Goal: Communication & Community: Answer question/provide support

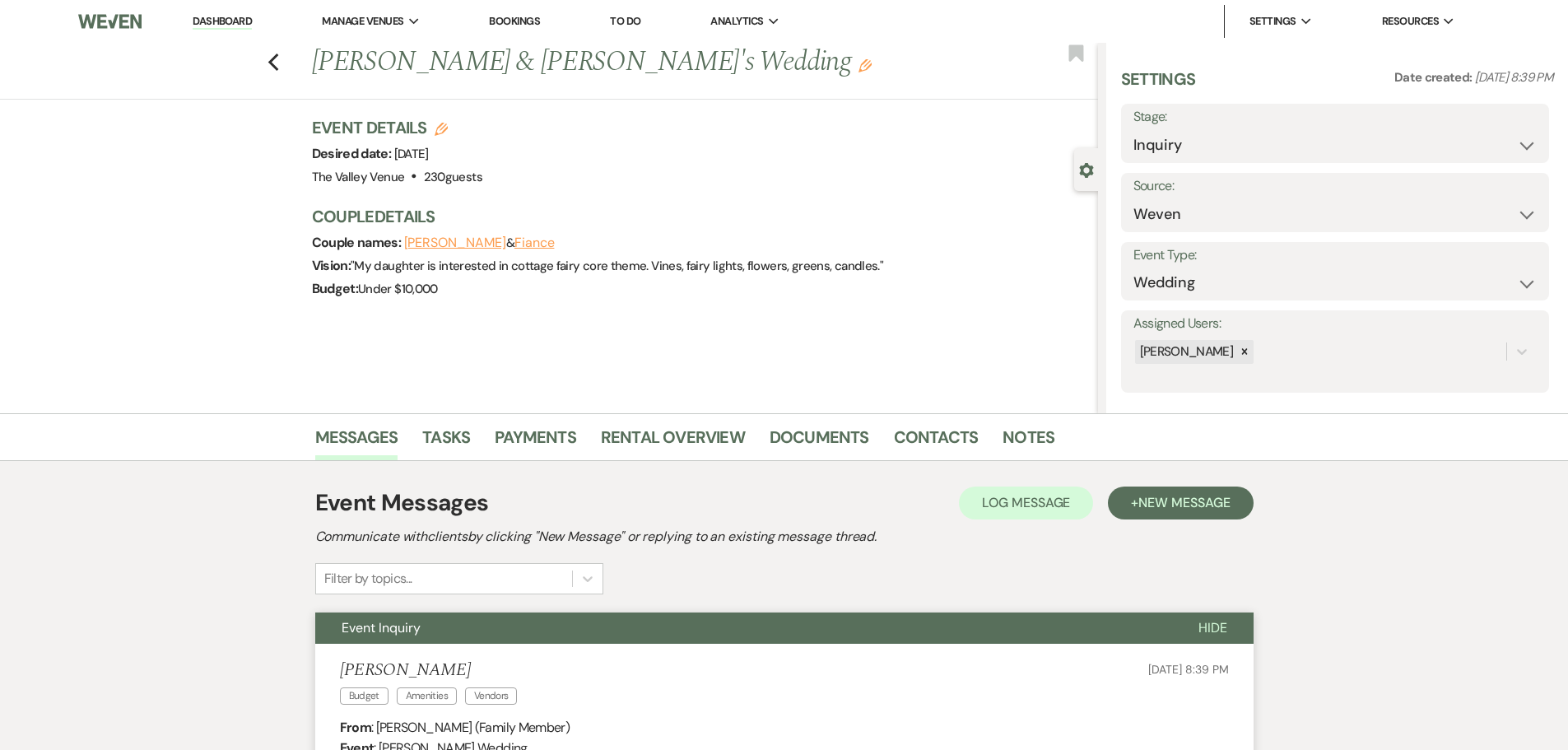
select select "1"
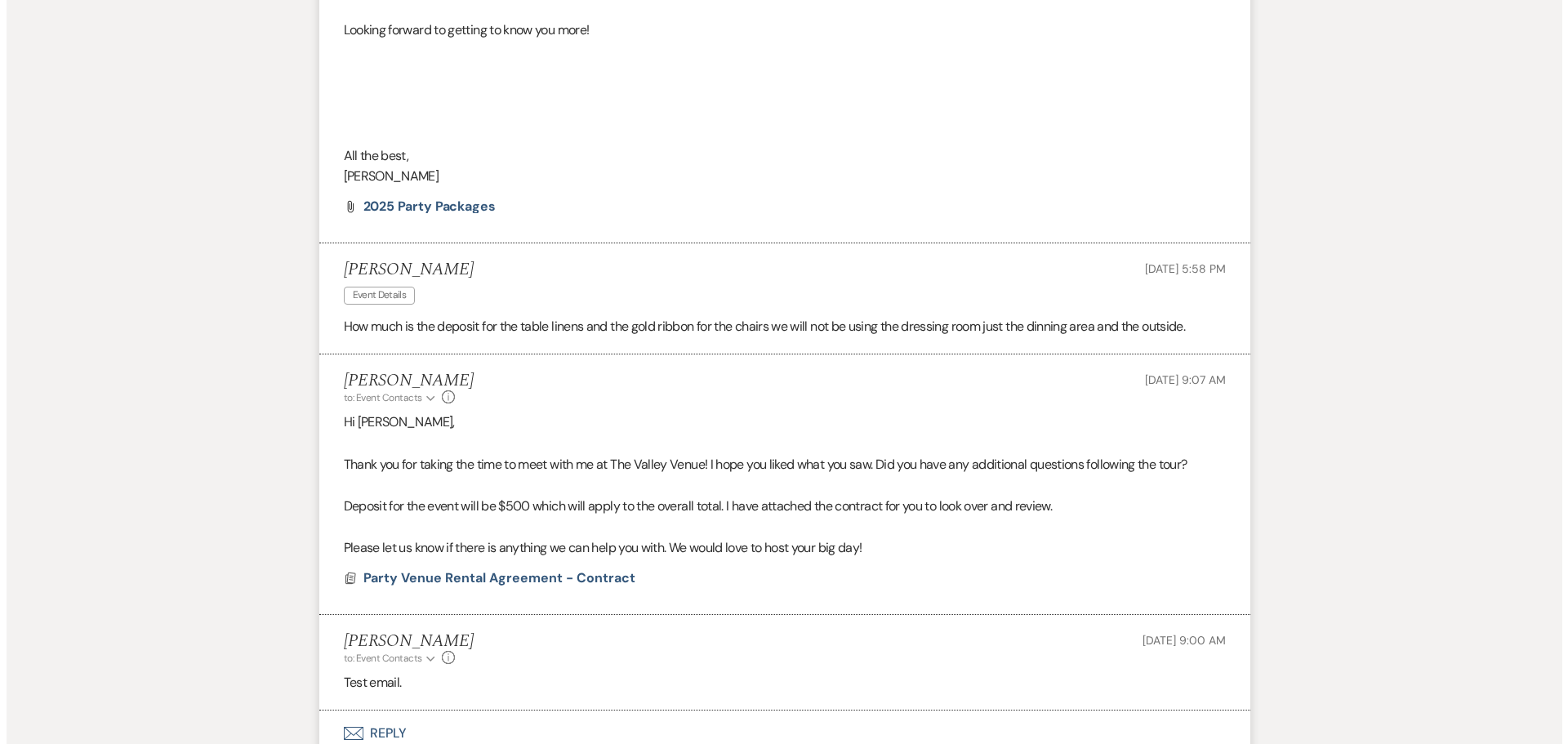
scroll to position [1369, 0]
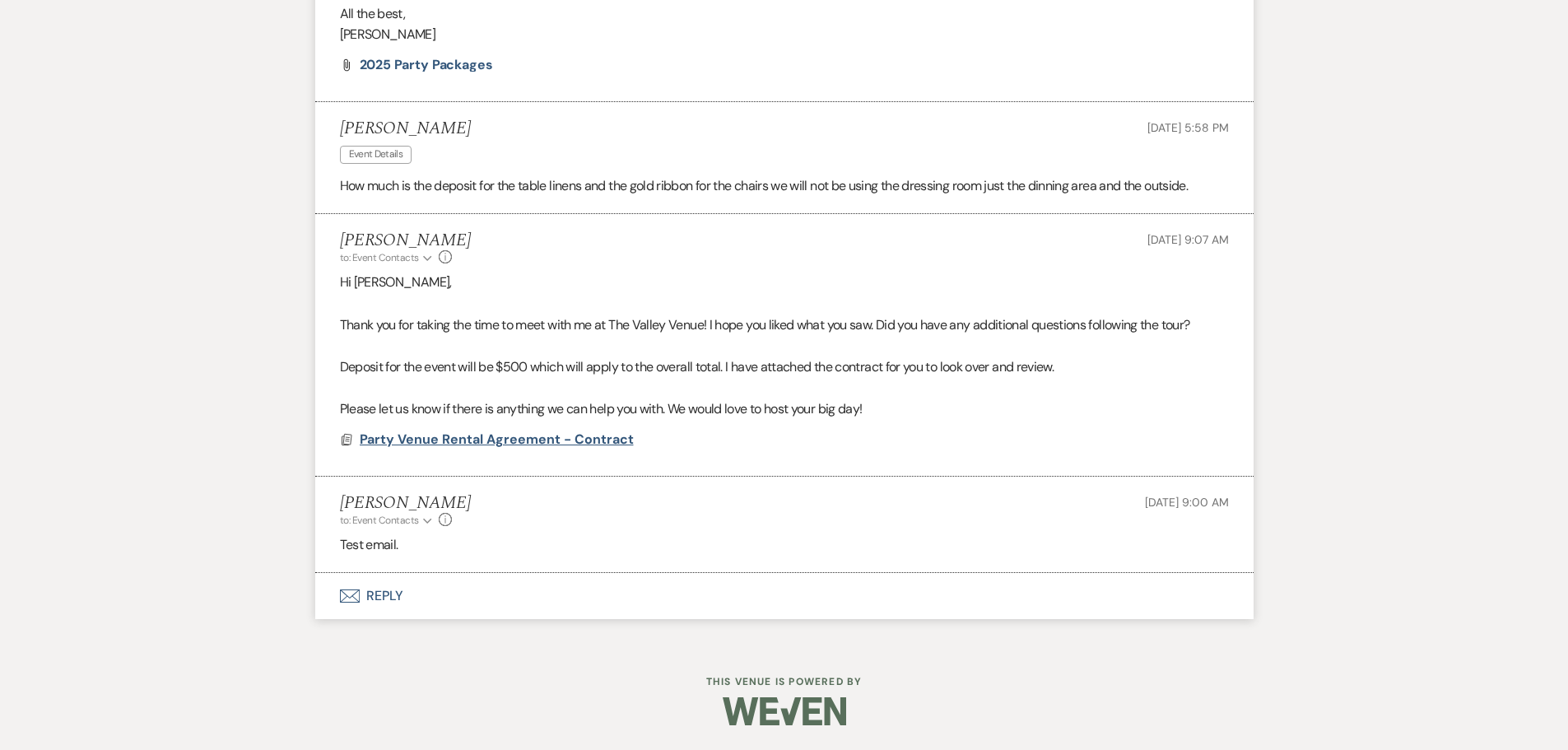
click at [567, 440] on span "Party Venue Rental Agreement - Contract" at bounding box center [496, 439] width 274 height 17
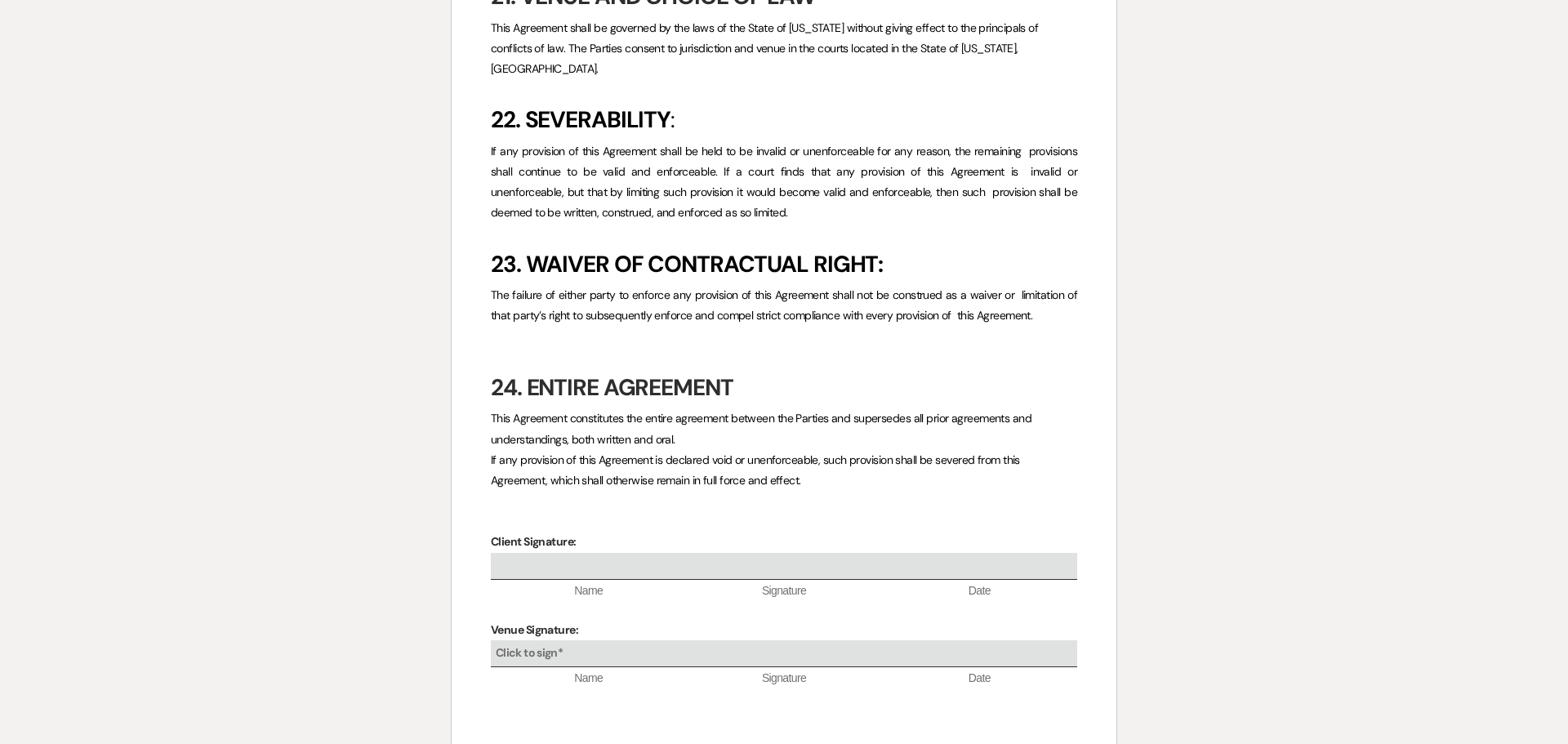
scroll to position [5027, 0]
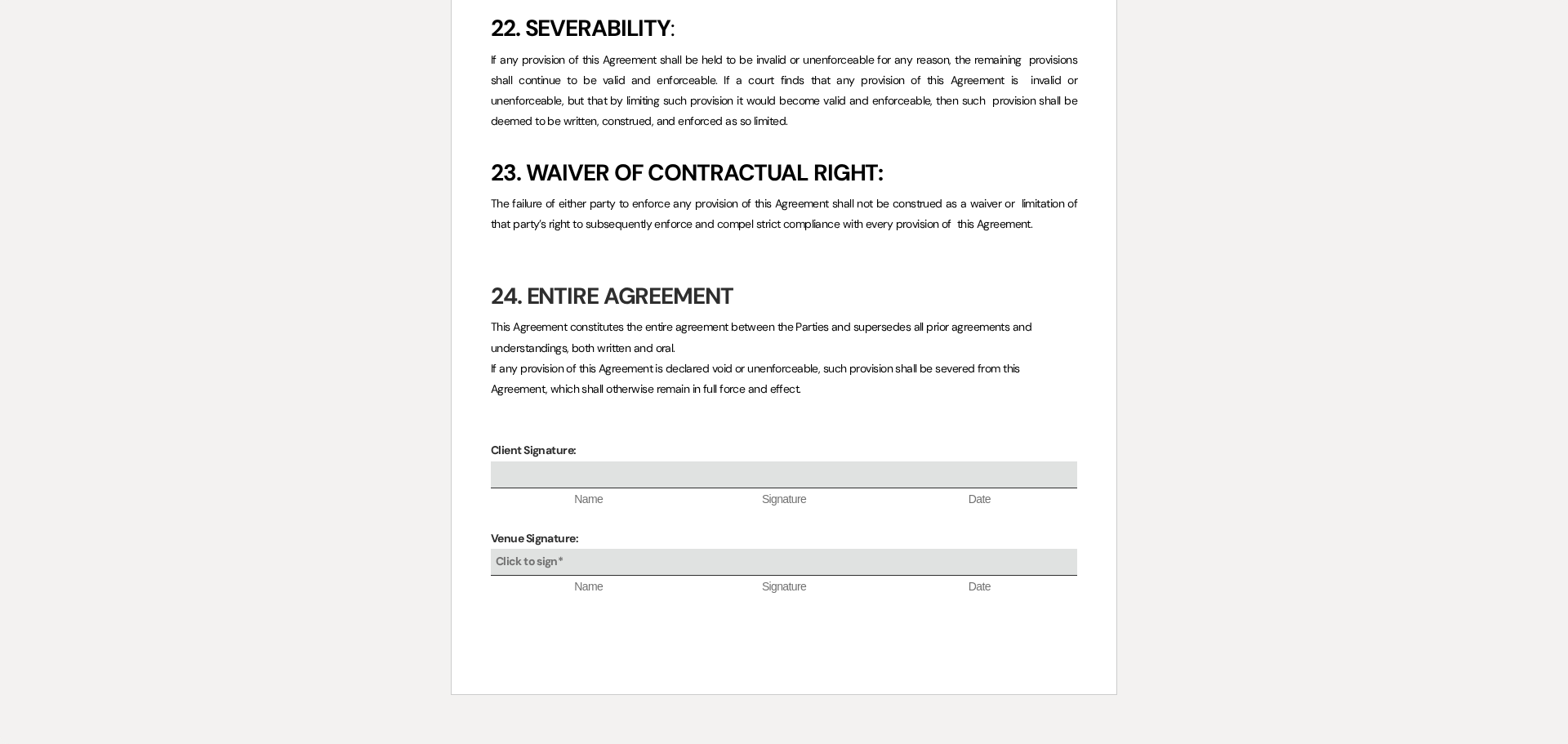
drag, startPoint x: 304, startPoint y: 159, endPoint x: 333, endPoint y: 145, distance: 32.2
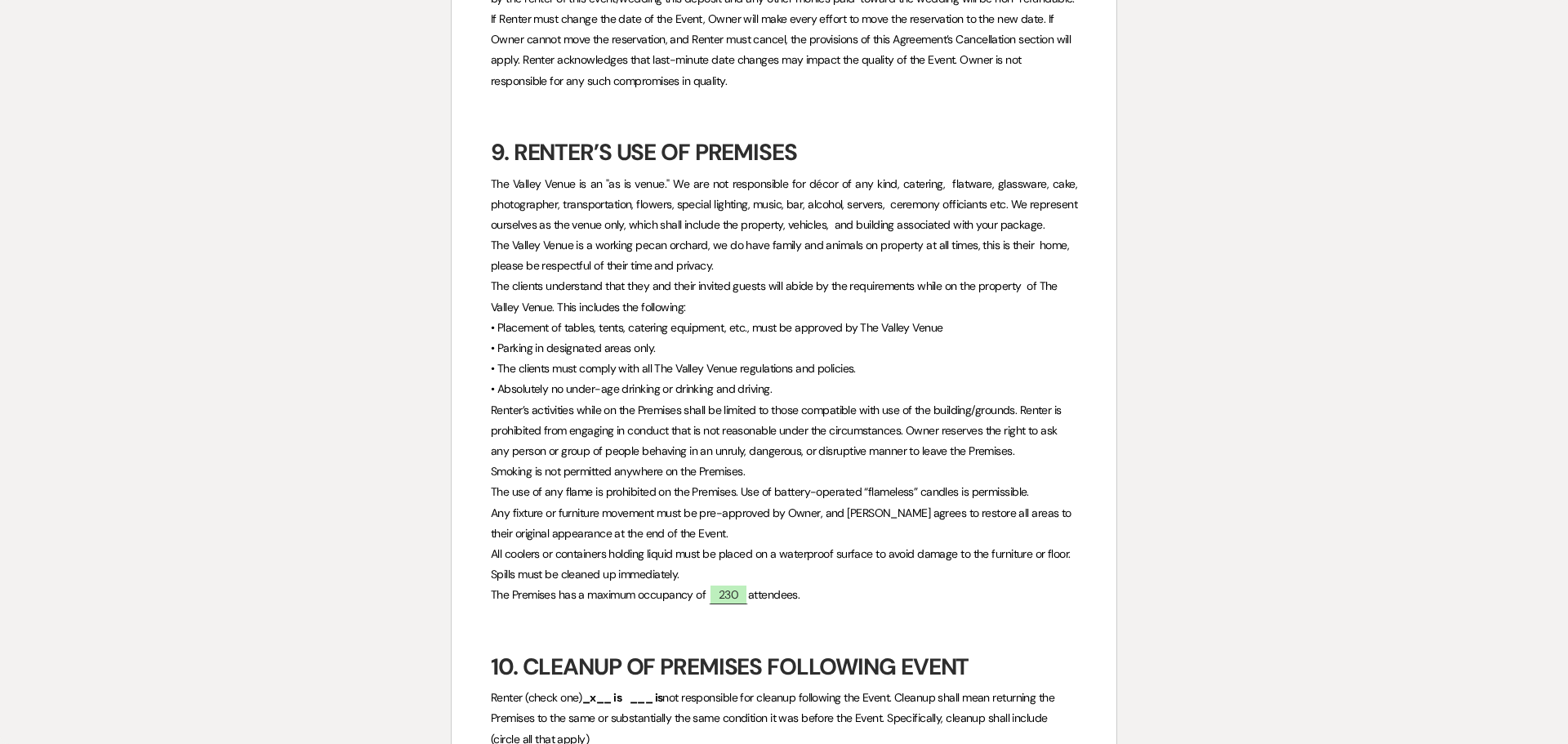
scroll to position [1844, 0]
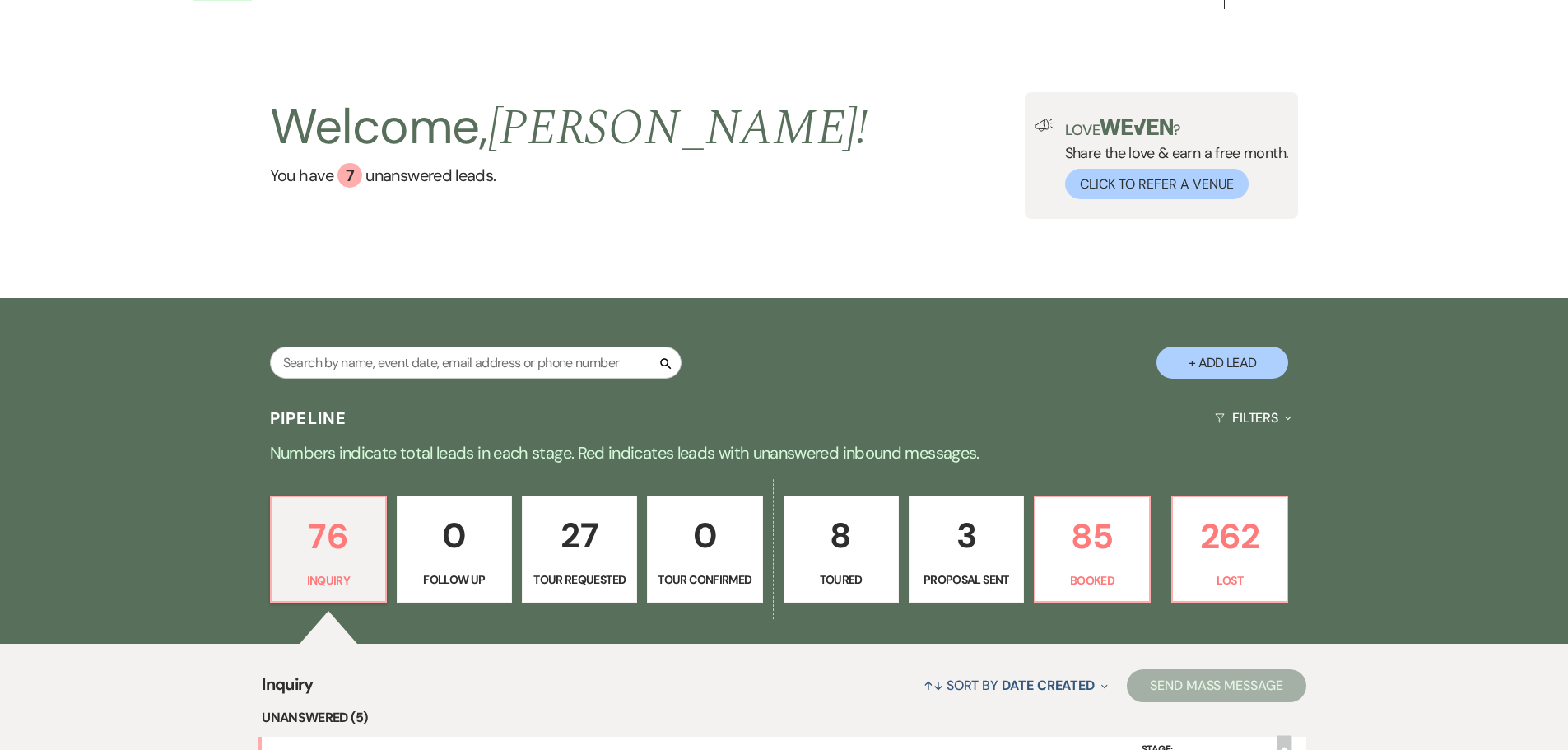
scroll to position [27, 0]
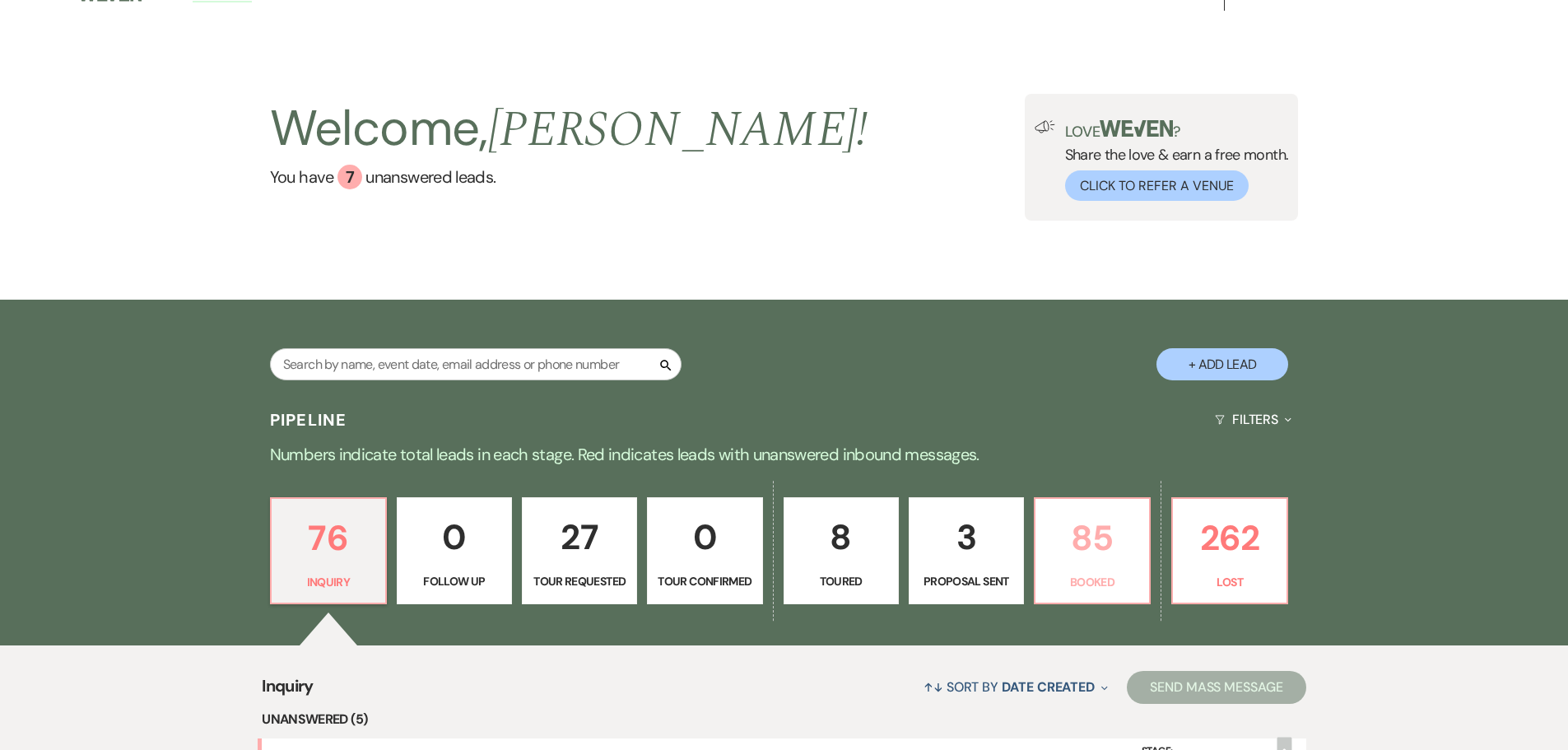
click at [1071, 579] on p "Booked" at bounding box center [1092, 581] width 94 height 18
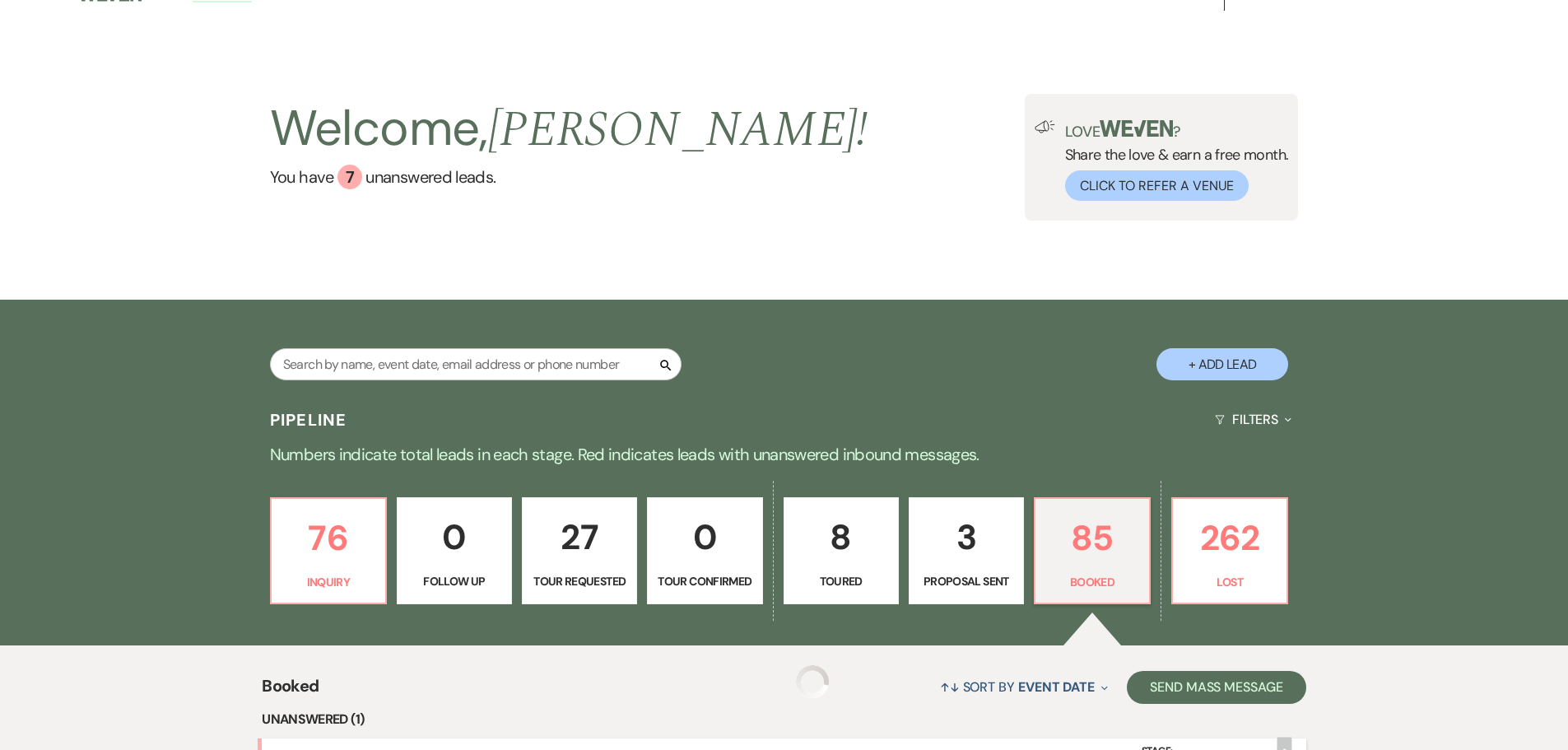
scroll to position [521, 0]
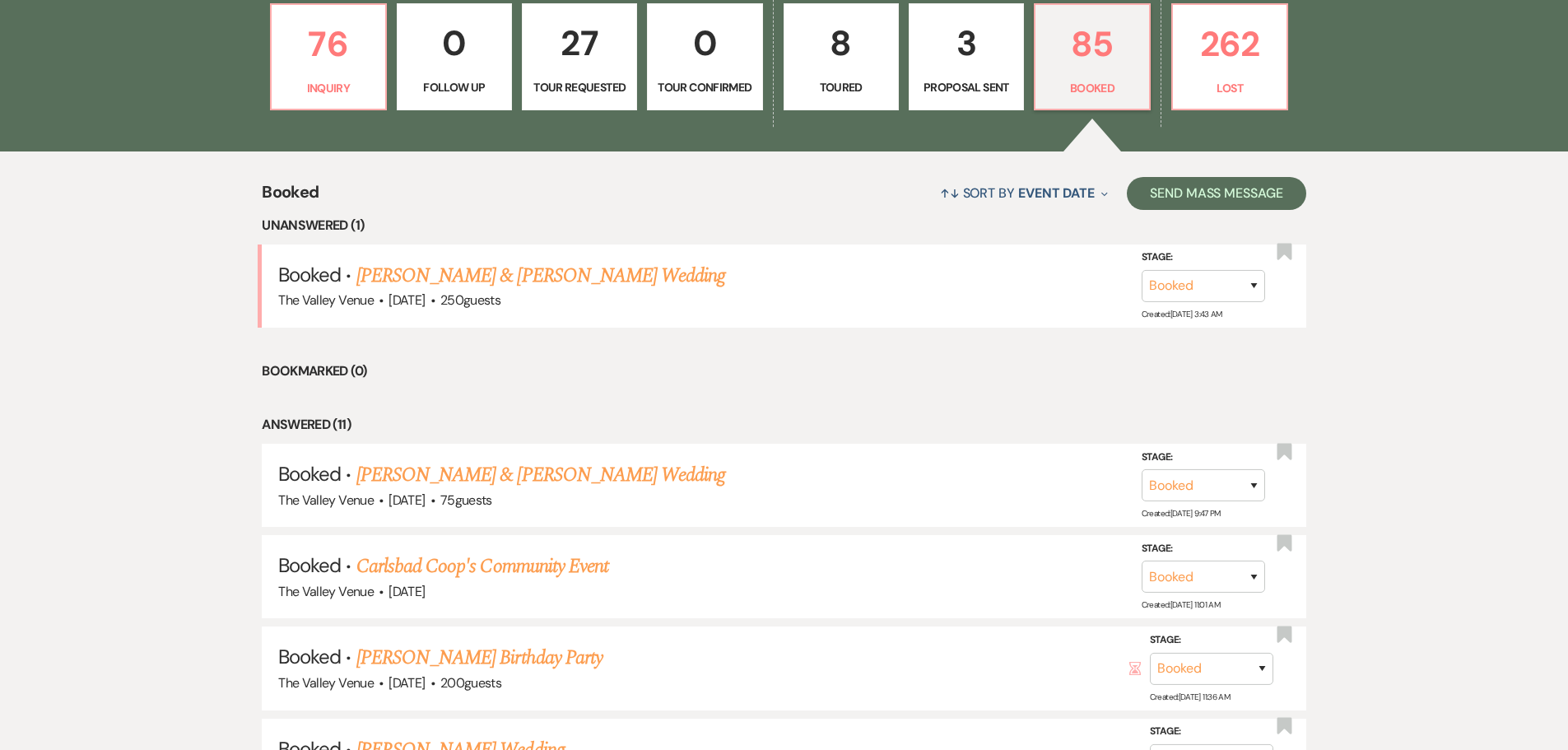
drag, startPoint x: 505, startPoint y: 280, endPoint x: 846, endPoint y: 315, distance: 342.8
click at [506, 280] on link "[PERSON_NAME] & [PERSON_NAME] Wedding" at bounding box center [541, 275] width 369 height 29
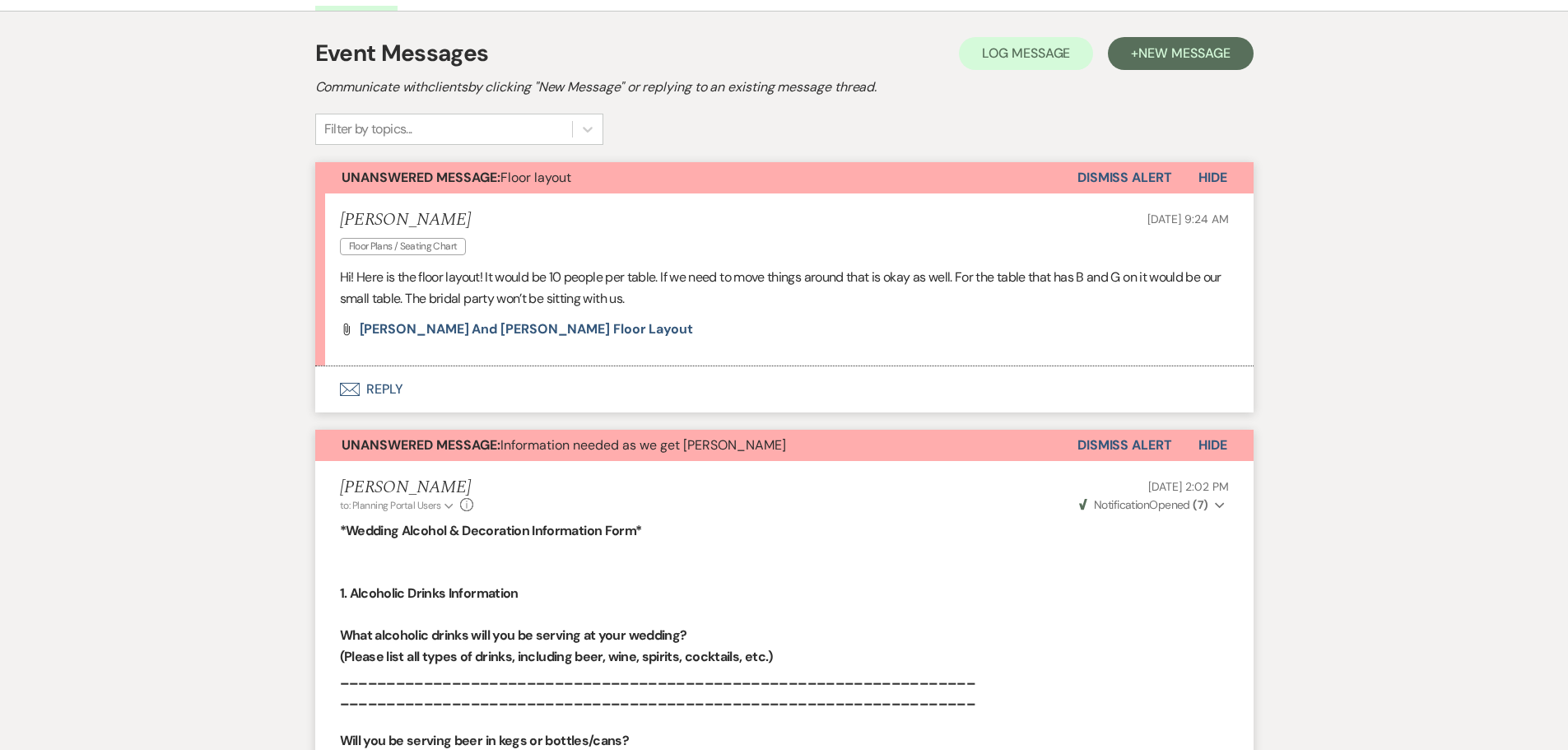
scroll to position [329, 0]
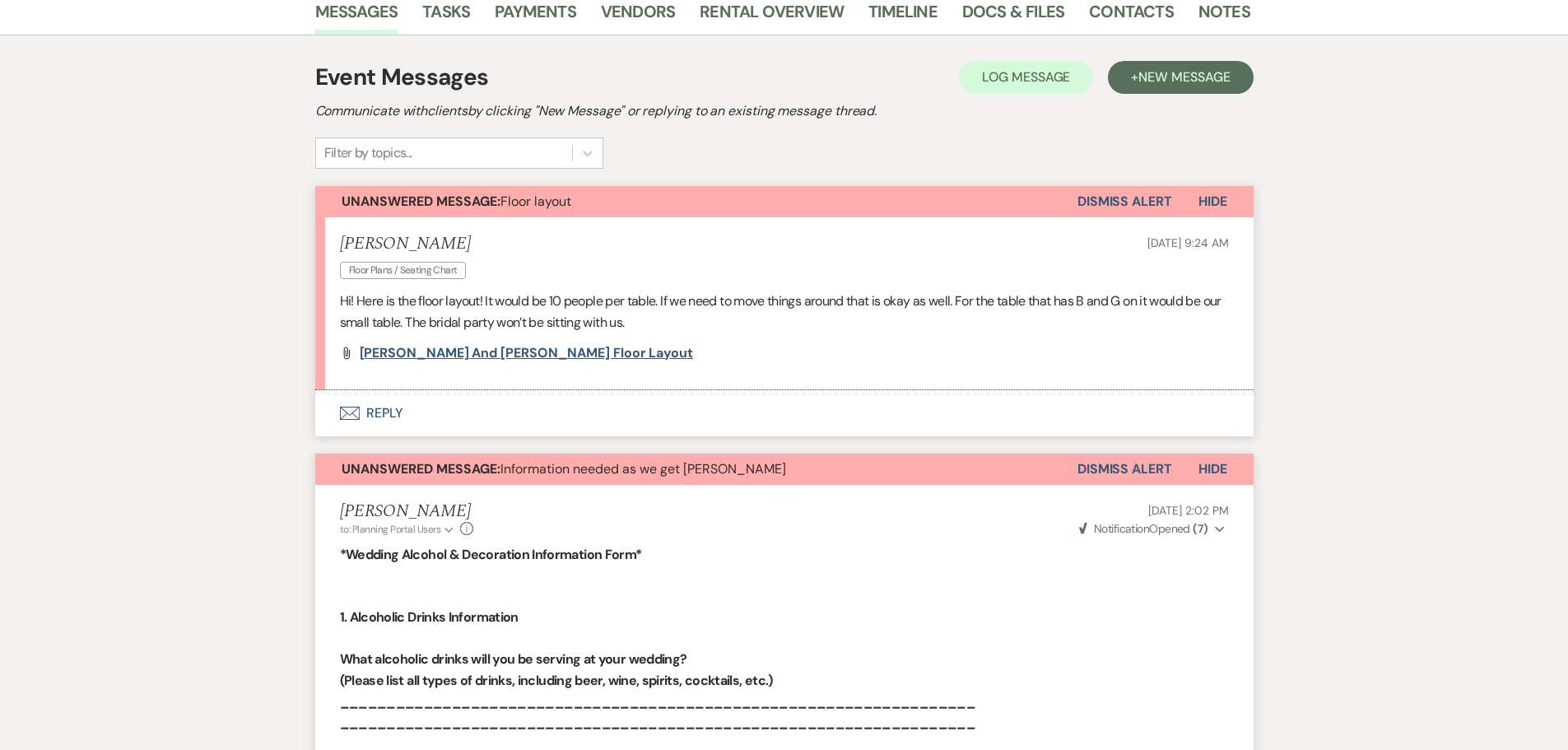
click at [511, 353] on span "[PERSON_NAME] and [PERSON_NAME] floor layout" at bounding box center [526, 353] width 334 height 17
click at [396, 408] on button "Envelope Reply" at bounding box center [784, 412] width 938 height 46
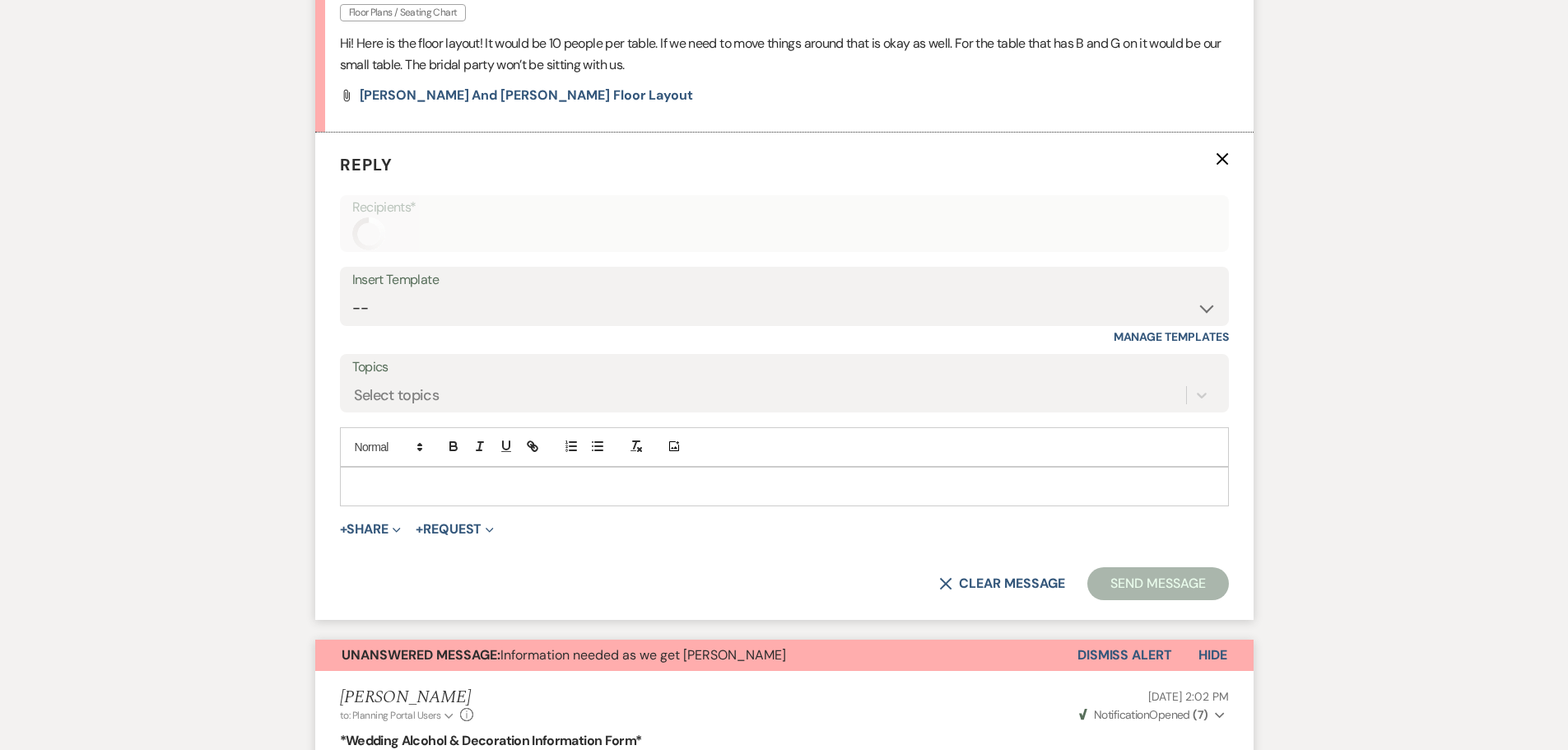
scroll to position [588, 0]
click at [660, 485] on p at bounding box center [784, 485] width 863 height 18
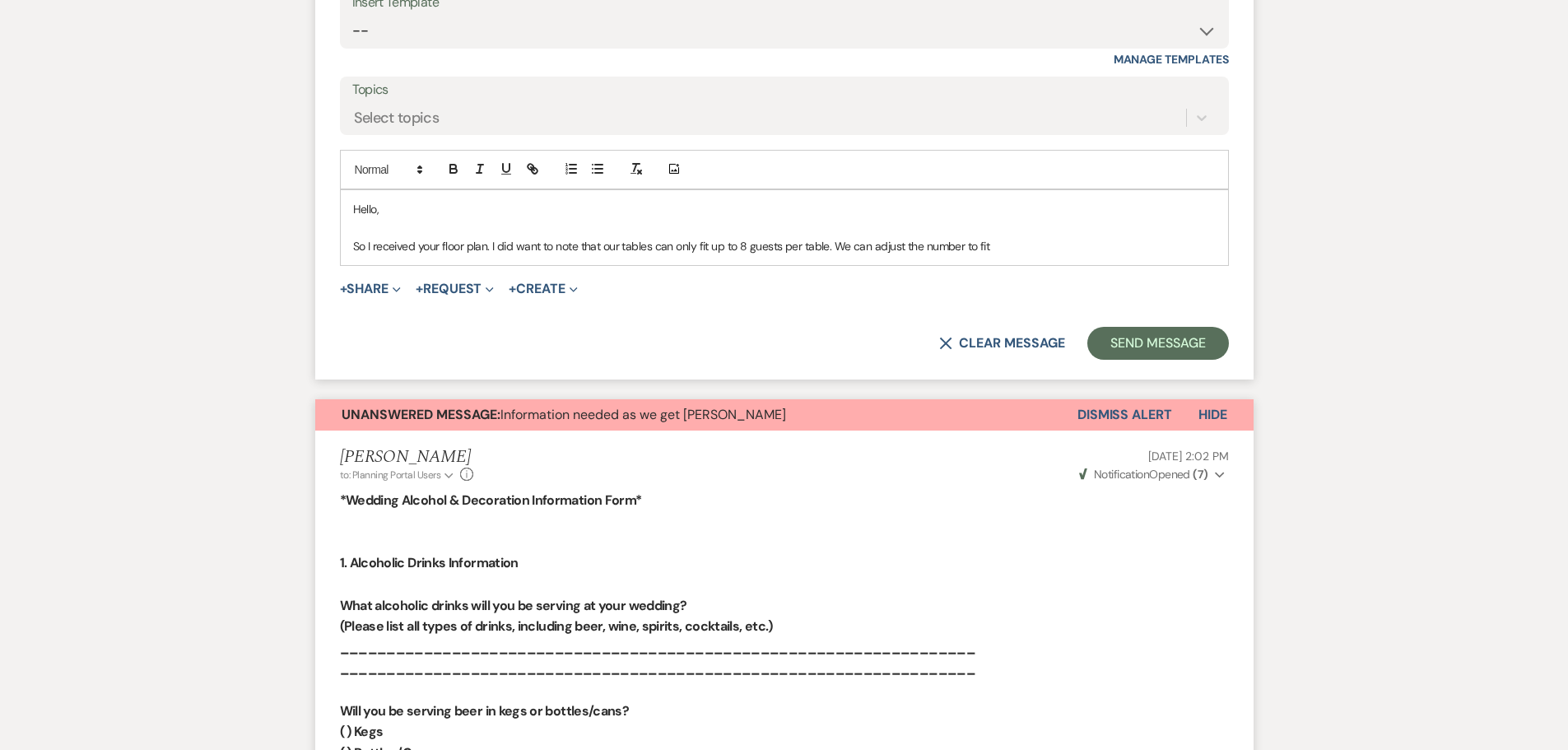
scroll to position [834, 0]
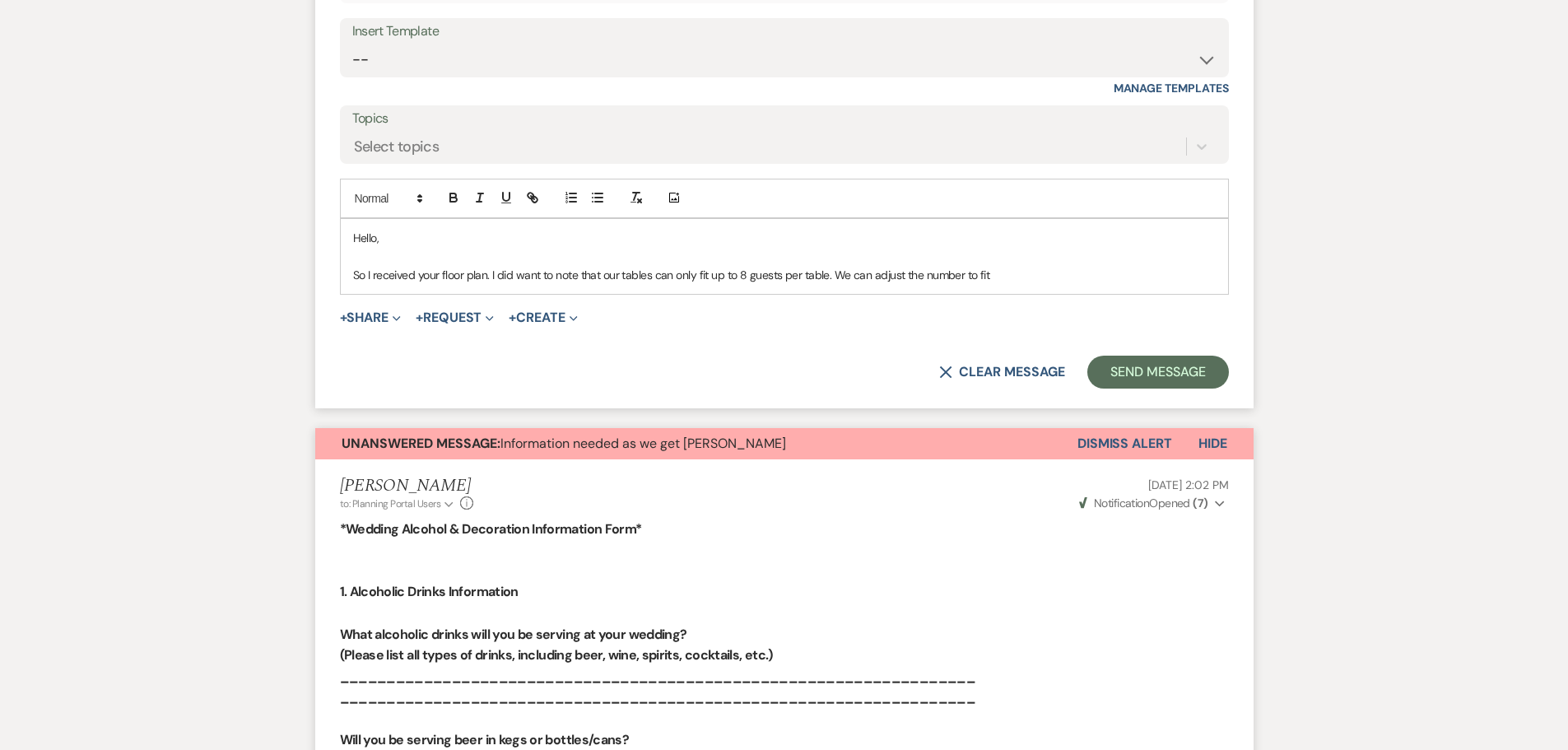
click at [1024, 271] on p "So I received your floor plan. I did want to note that our tables can only fit …" at bounding box center [784, 274] width 863 height 18
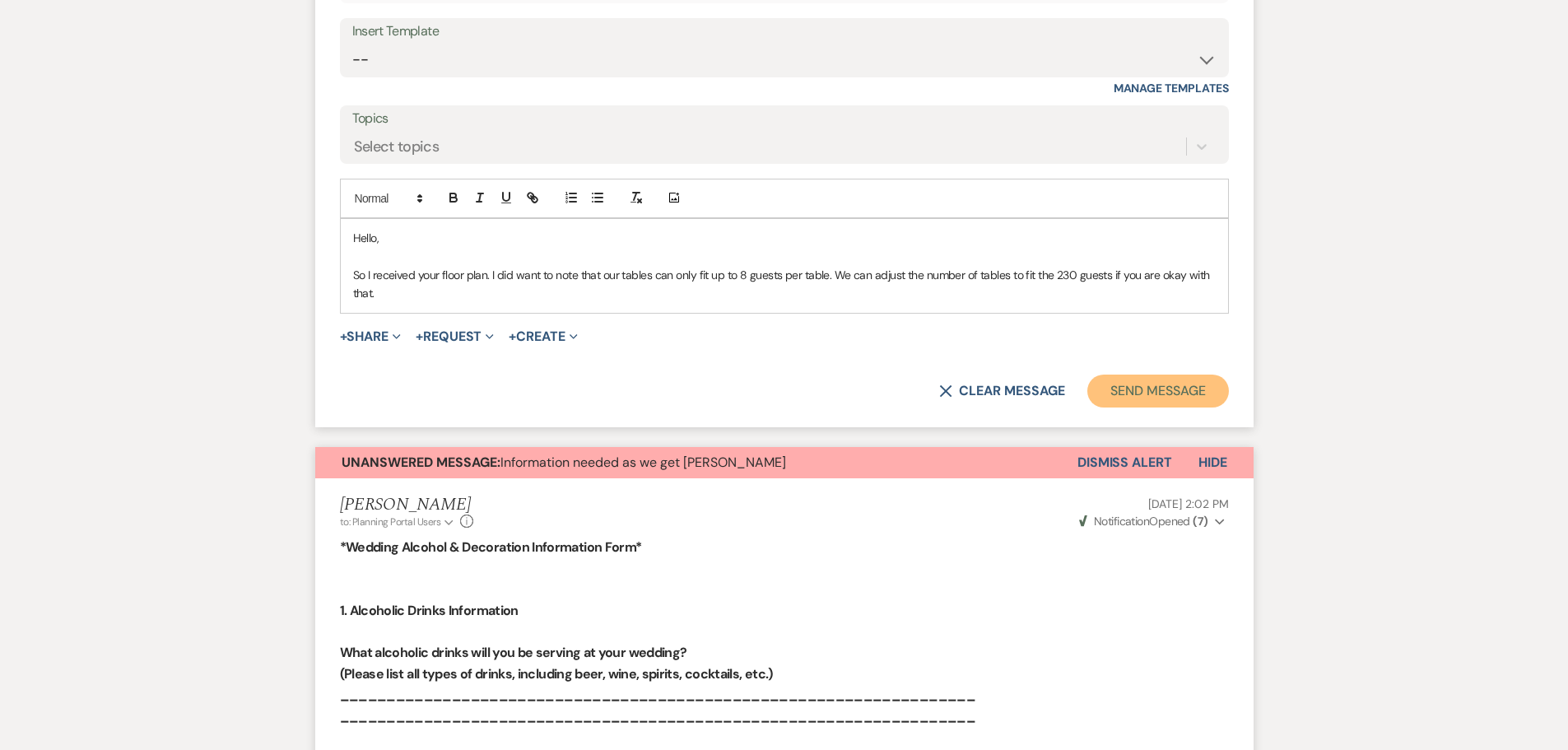
click at [1156, 377] on button "Send Message" at bounding box center [1158, 391] width 140 height 33
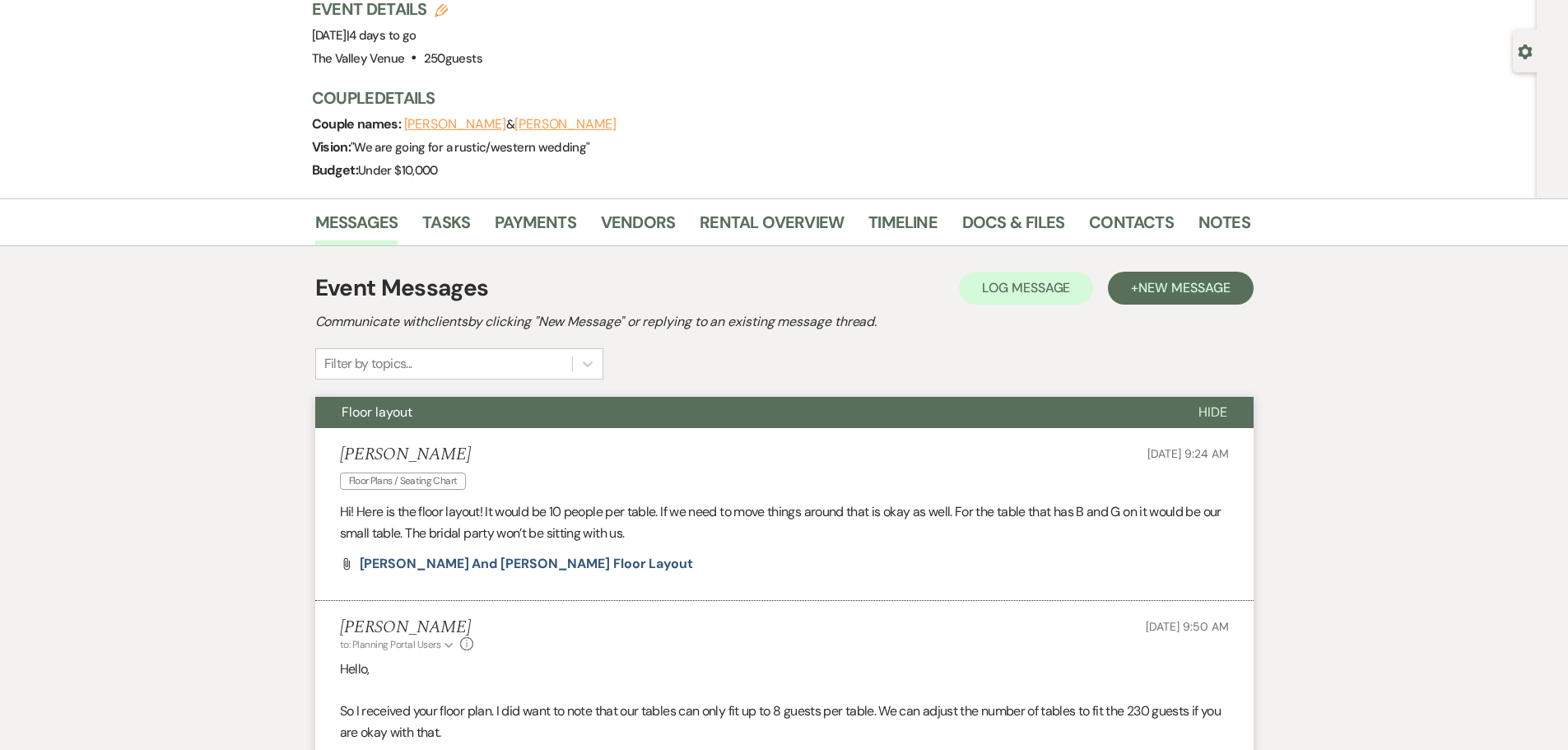
scroll to position [329, 0]
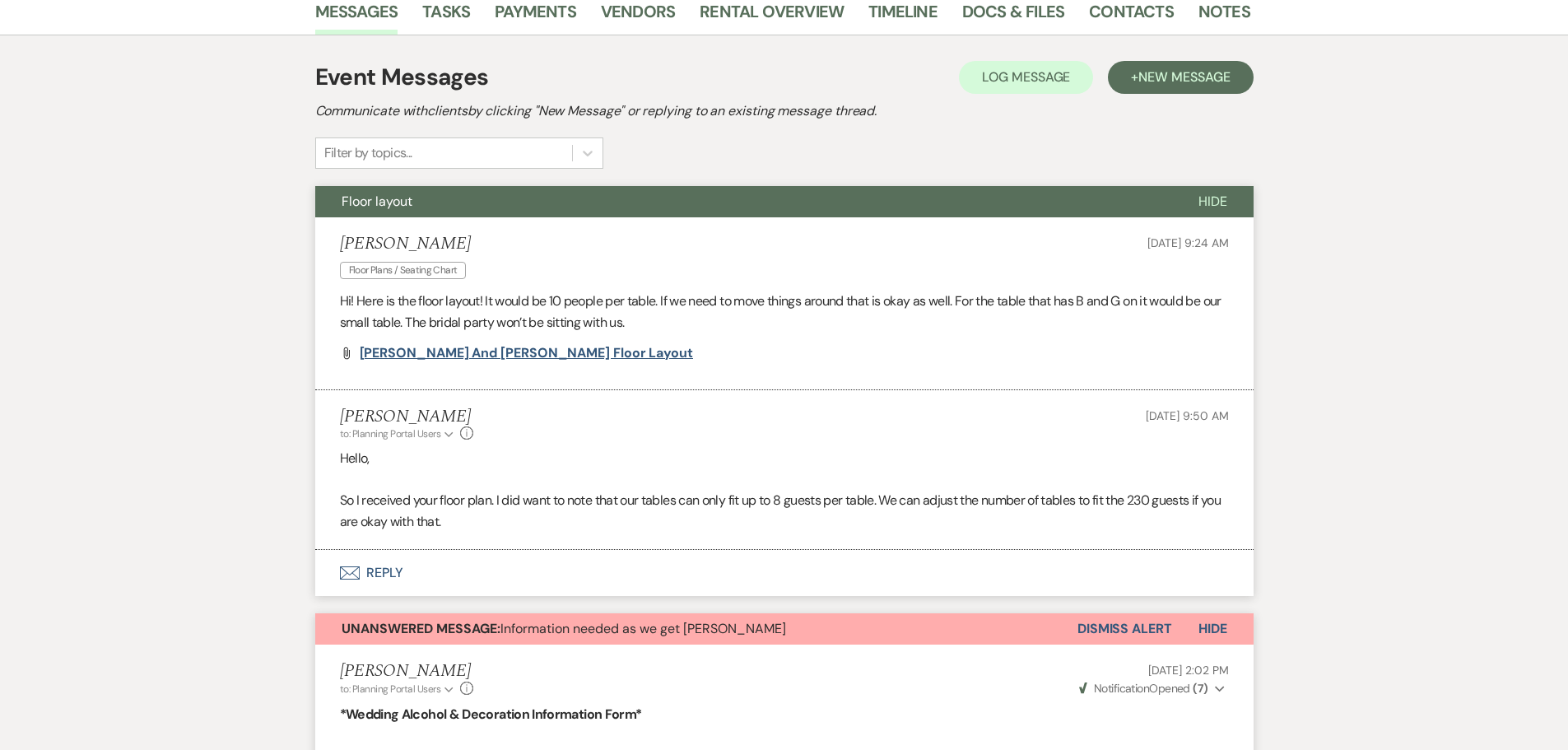
click at [479, 357] on span "[PERSON_NAME] and [PERSON_NAME] floor layout" at bounding box center [526, 353] width 334 height 17
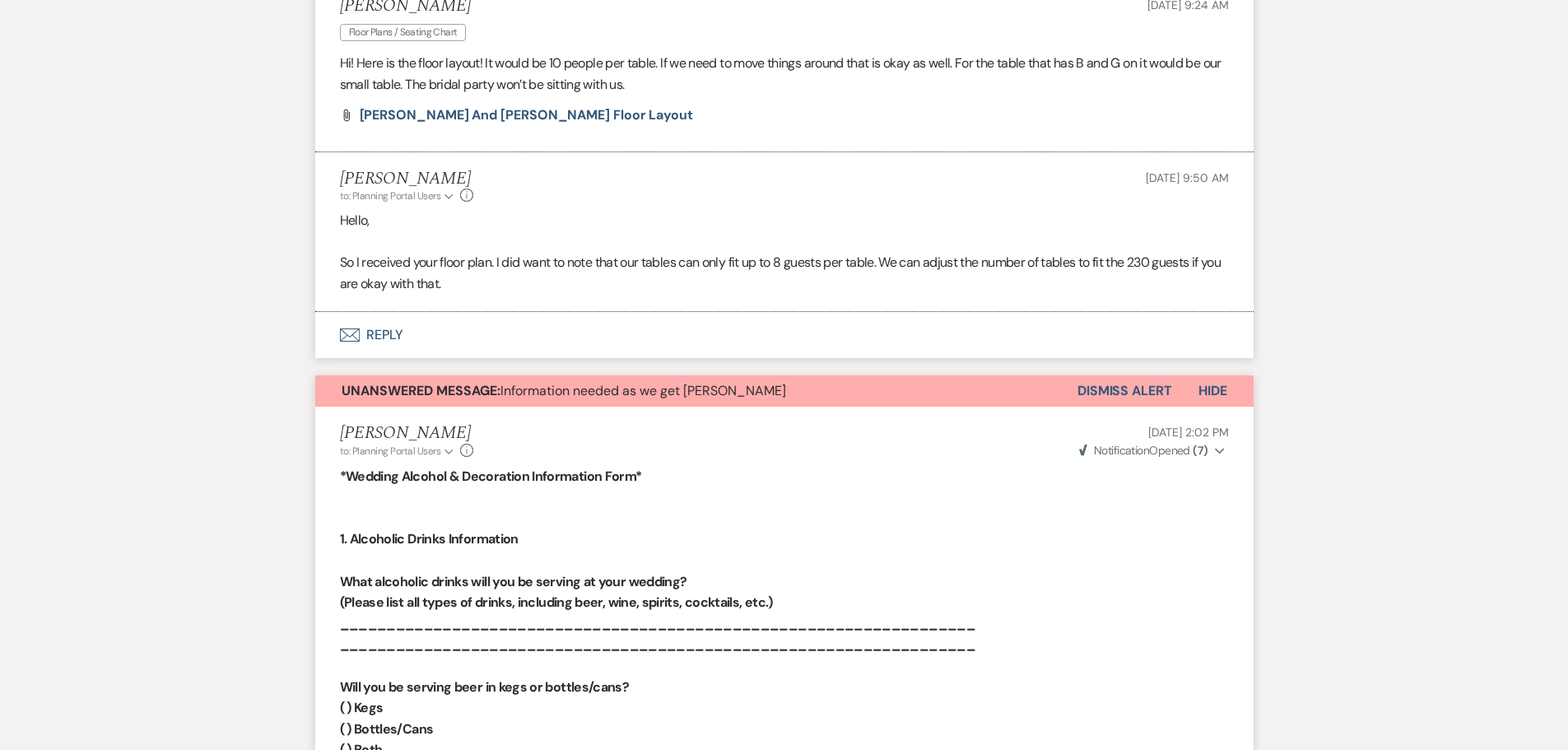
scroll to position [576, 0]
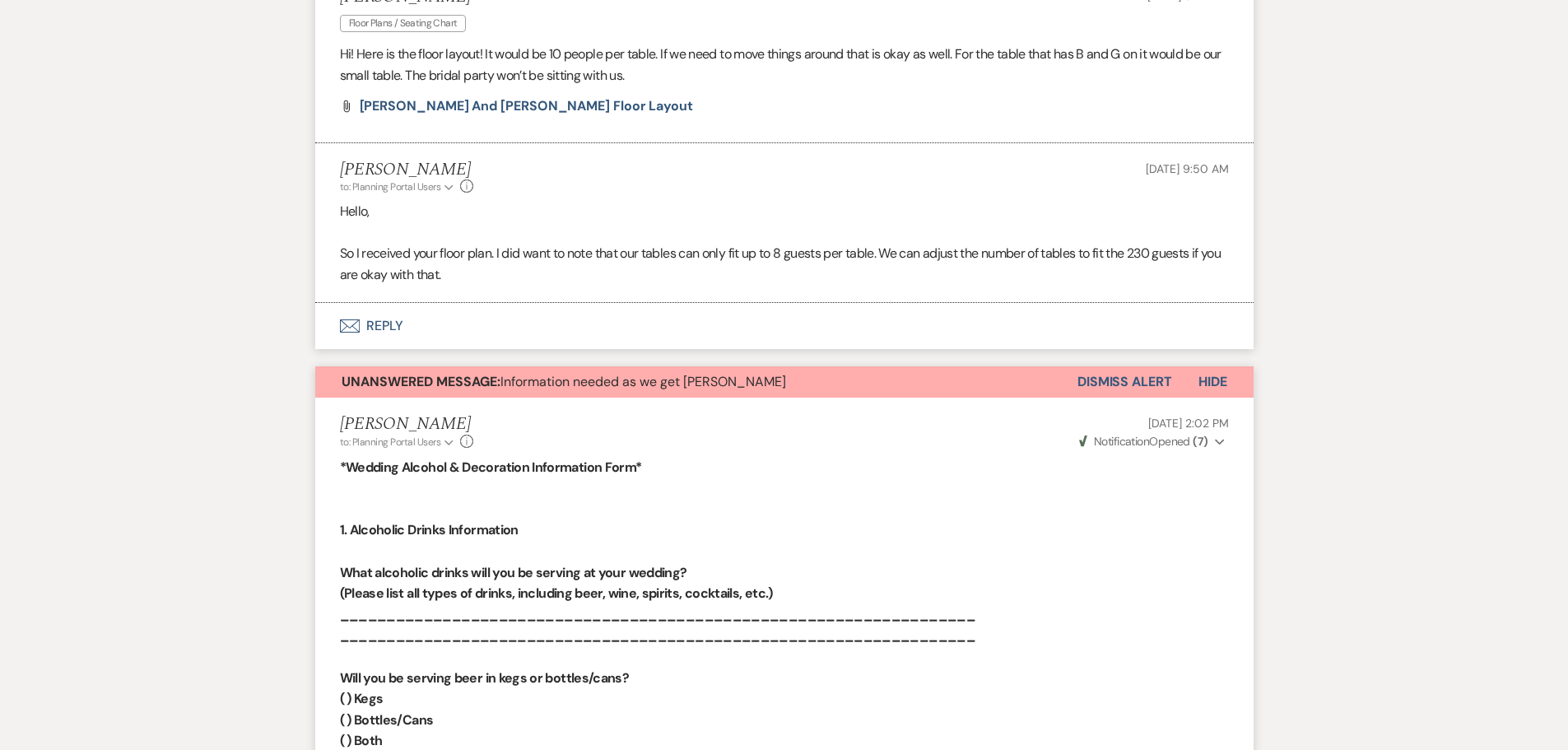
click at [371, 326] on button "Envelope Reply" at bounding box center [784, 325] width 938 height 46
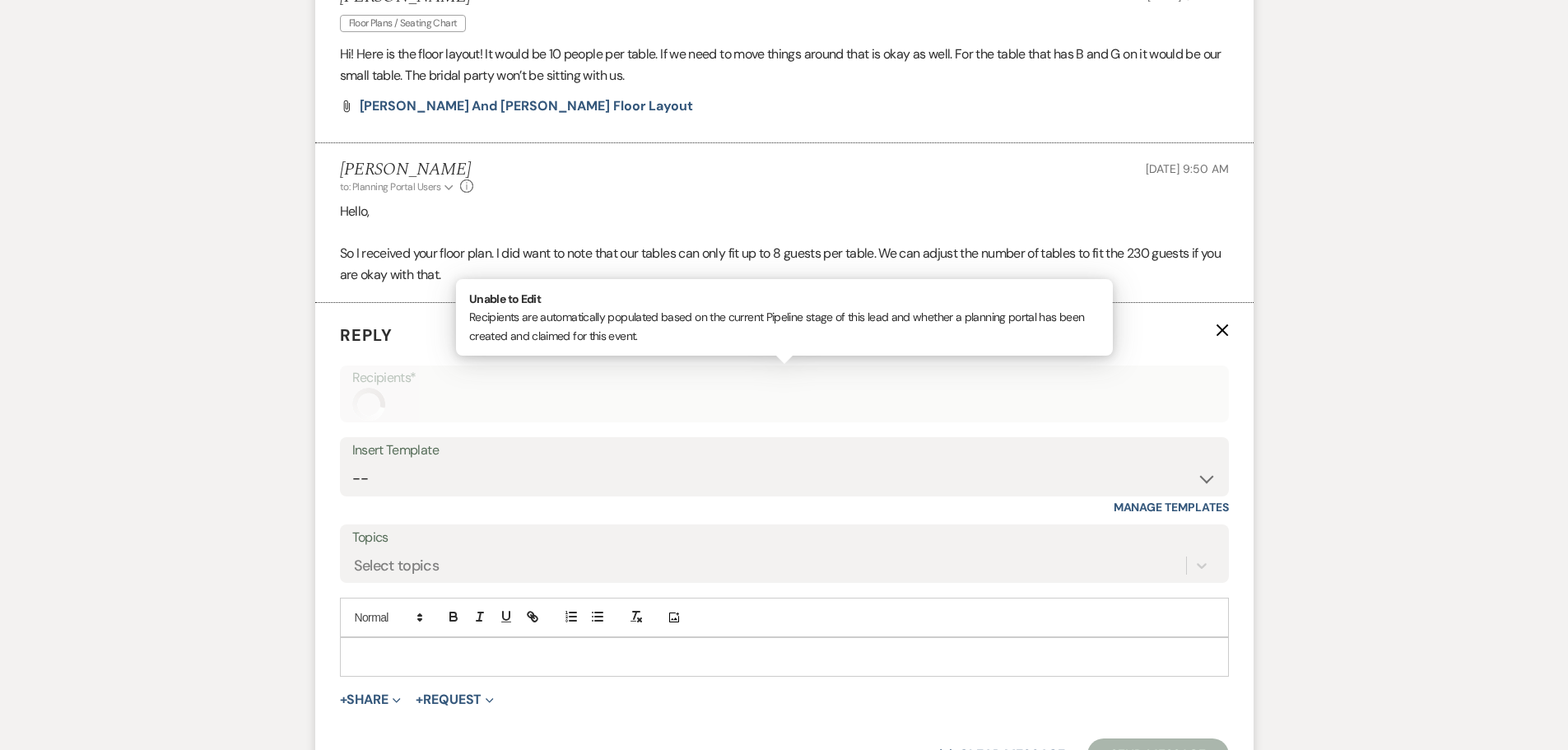
scroll to position [748, 0]
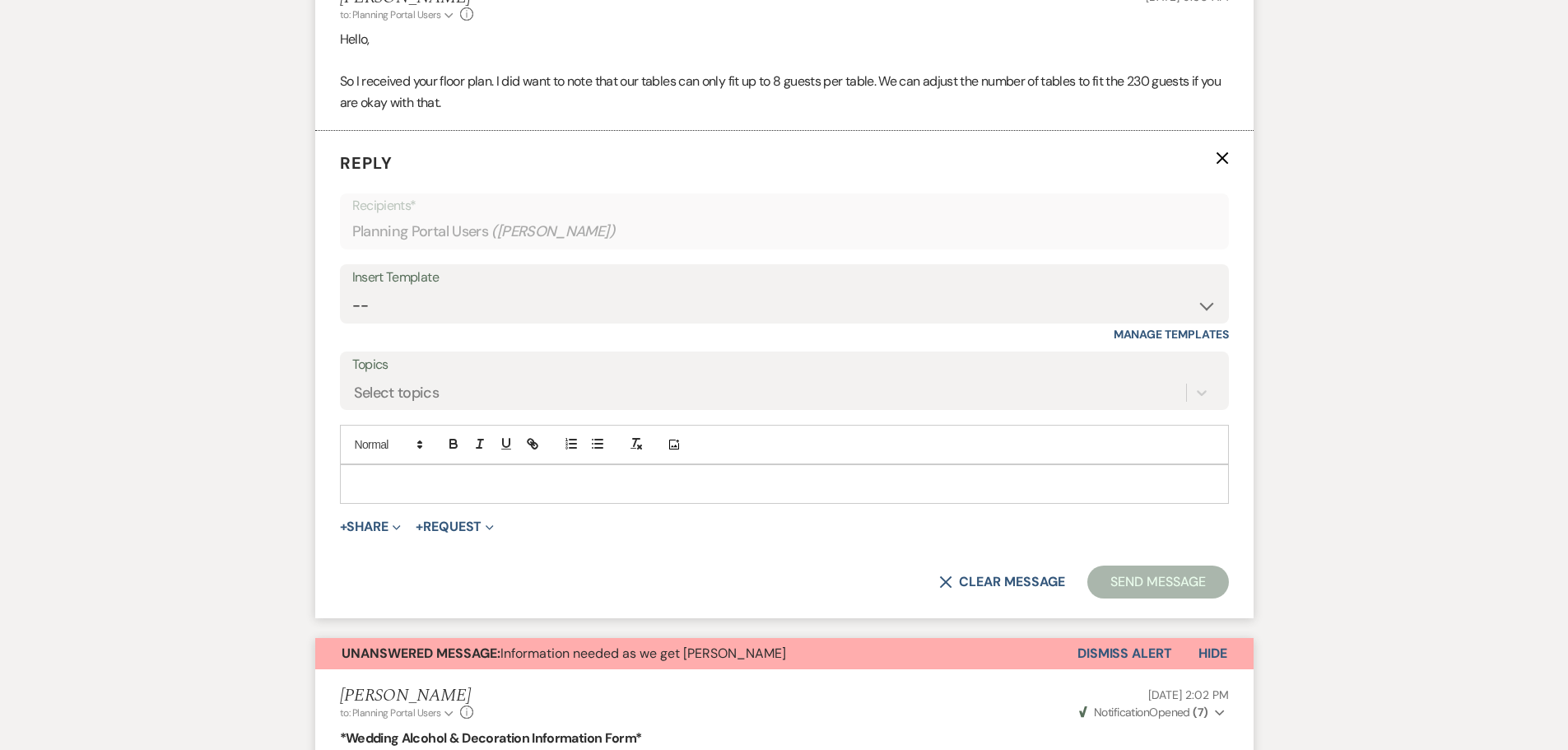
click at [393, 482] on p at bounding box center [784, 484] width 863 height 18
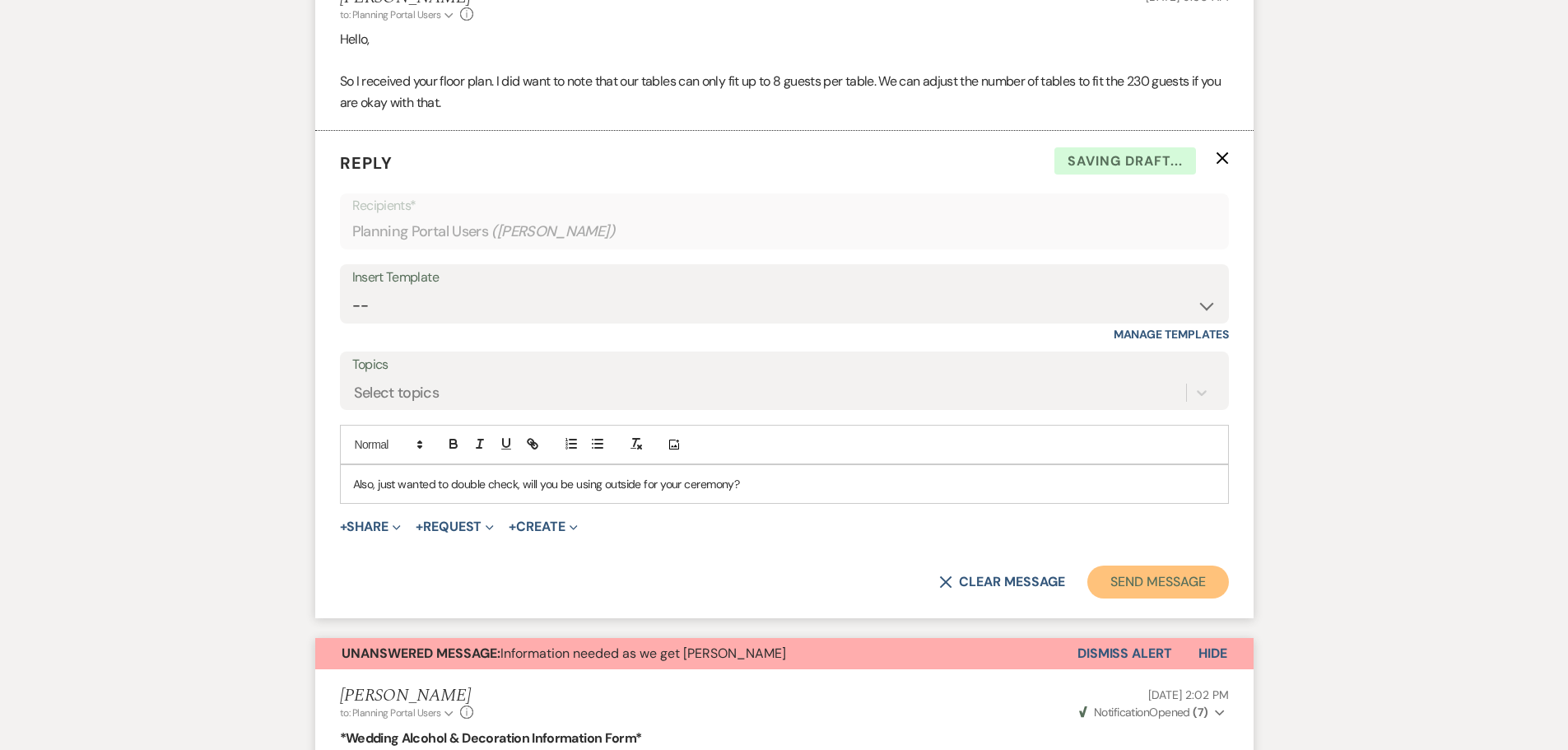
click at [1153, 588] on button "Send Message" at bounding box center [1158, 581] width 140 height 33
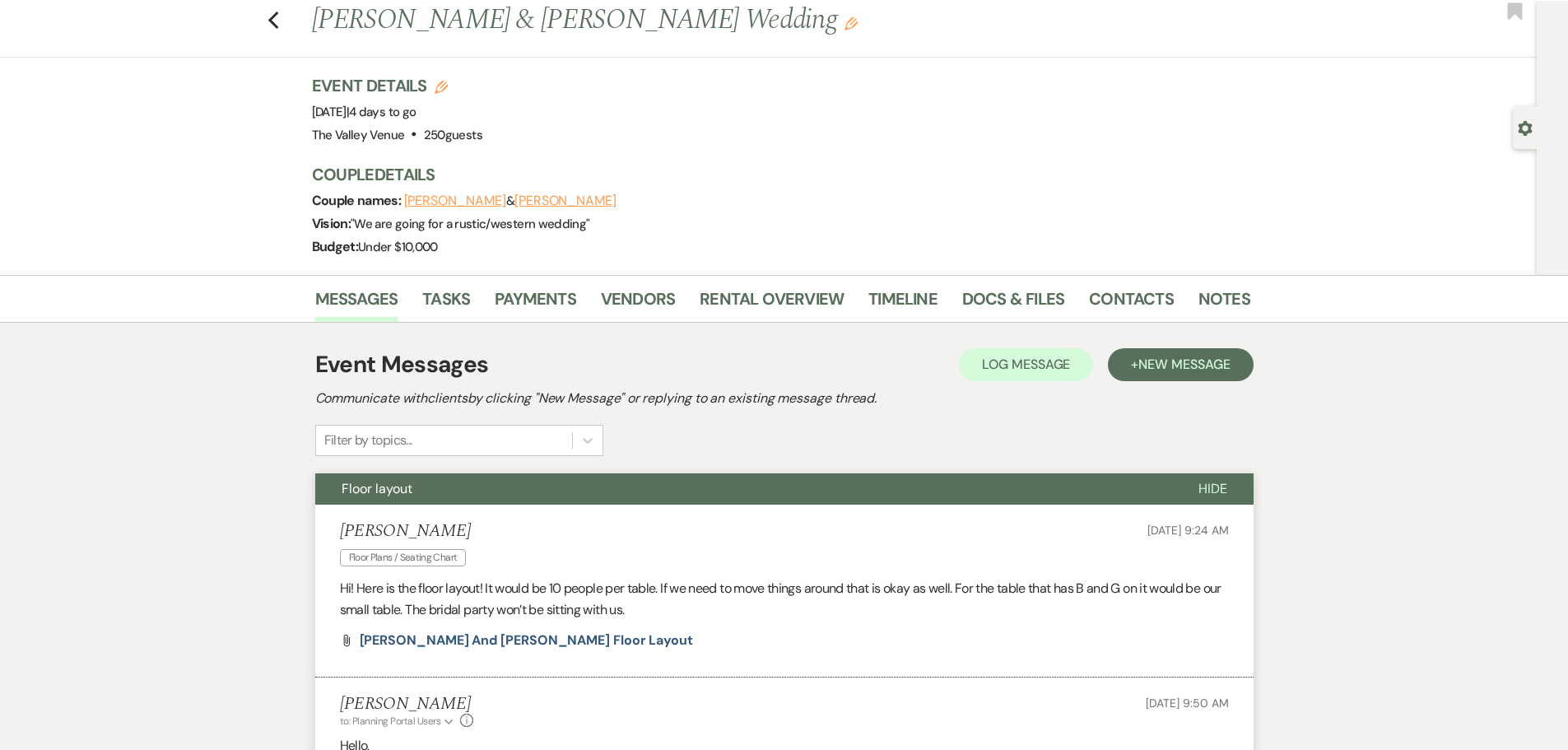
scroll to position [0, 0]
